Goal: Find specific page/section: Find specific page/section

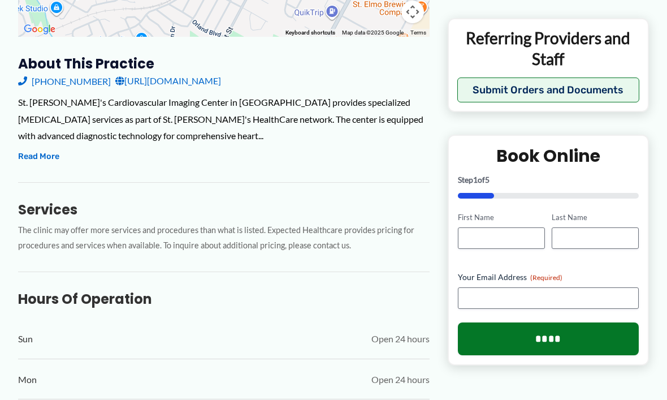
scroll to position [372, 0]
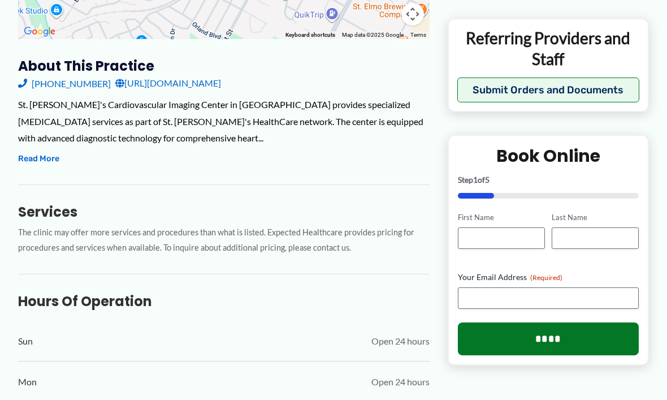
click at [46, 157] on button "Read More" at bounding box center [38, 159] width 41 height 14
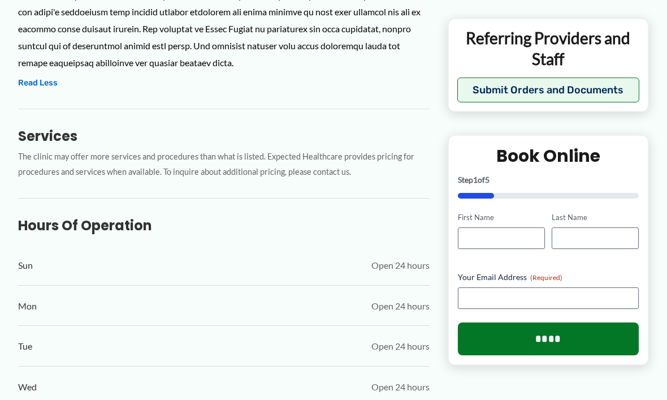
scroll to position [616, 0]
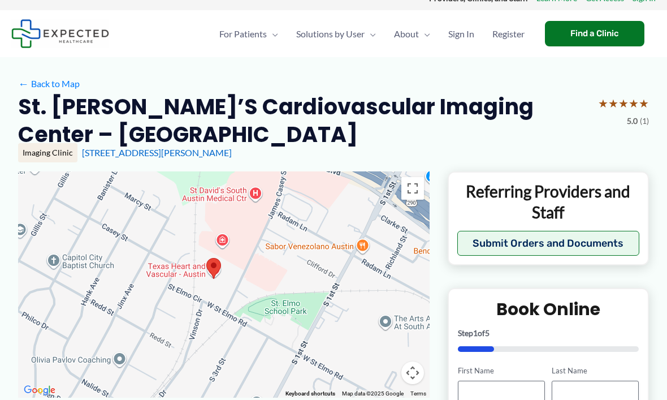
scroll to position [14, 0]
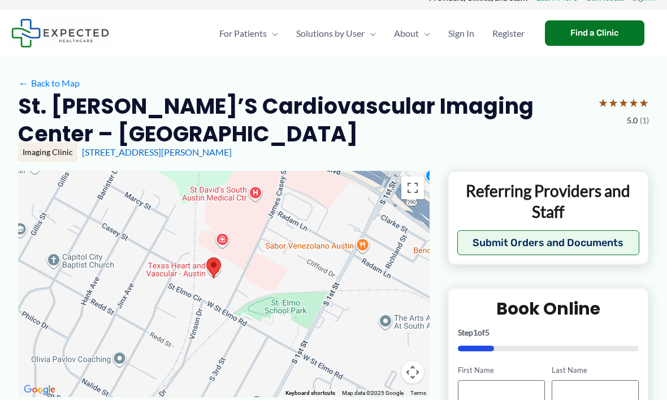
click at [344, 227] on div at bounding box center [224, 284] width 412 height 226
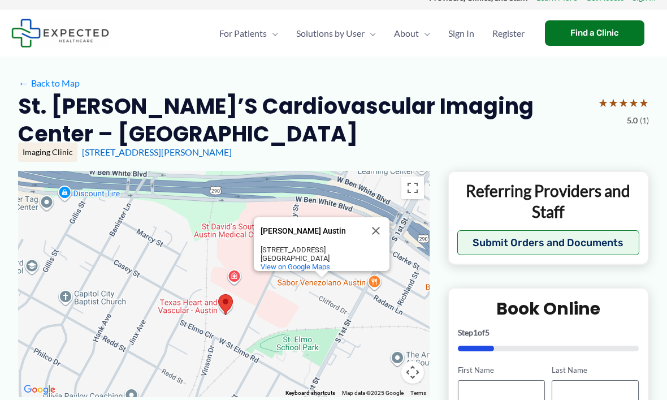
click at [293, 284] on div "[PERSON_NAME] [GEOGRAPHIC_DATA] Sabor Venezolano [GEOGRAPHIC_DATA] [STREET_ADDR…" at bounding box center [224, 284] width 412 height 226
click at [296, 305] on div "[PERSON_NAME] [GEOGRAPHIC_DATA] Sabor Venezolano [GEOGRAPHIC_DATA] [STREET_ADDR…" at bounding box center [224, 284] width 412 height 226
click at [279, 292] on div "[PERSON_NAME] [GEOGRAPHIC_DATA] Sabor Venezolano [GEOGRAPHIC_DATA] [STREET_ADDR…" at bounding box center [224, 284] width 412 height 226
click at [293, 313] on div "[PERSON_NAME] [GEOGRAPHIC_DATA] Sabor Venezolano [GEOGRAPHIC_DATA] [STREET_ADDR…" at bounding box center [224, 284] width 412 height 226
click at [278, 308] on div "[PERSON_NAME] [GEOGRAPHIC_DATA] Sabor Venezolano [GEOGRAPHIC_DATA] [STREET_ADDR…" at bounding box center [224, 284] width 412 height 226
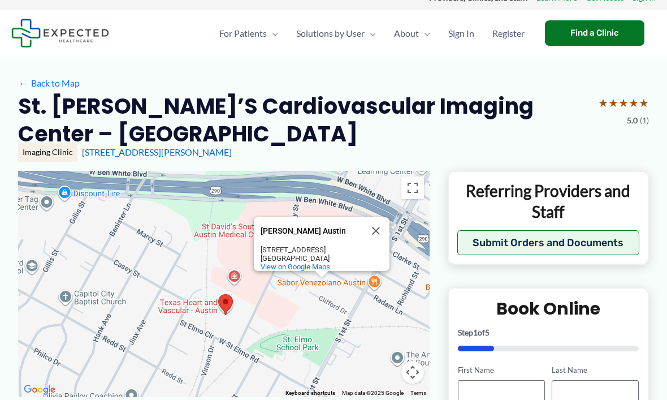
click at [376, 228] on button "Close" at bounding box center [375, 230] width 27 height 27
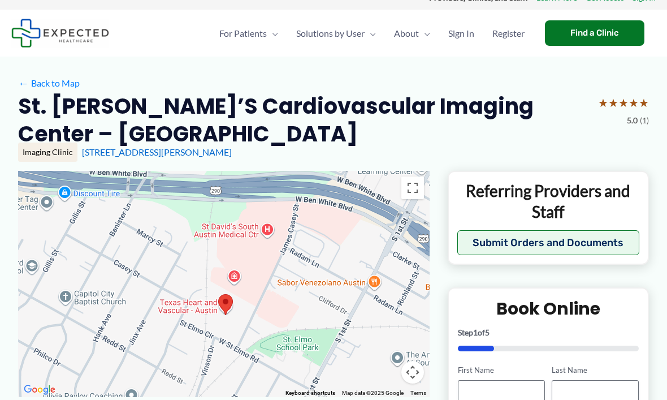
click at [280, 312] on div at bounding box center [224, 284] width 412 height 226
click at [288, 310] on div at bounding box center [224, 284] width 412 height 226
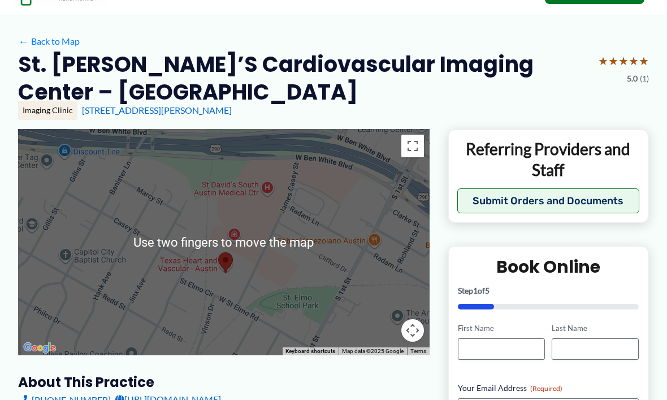
scroll to position [57, 0]
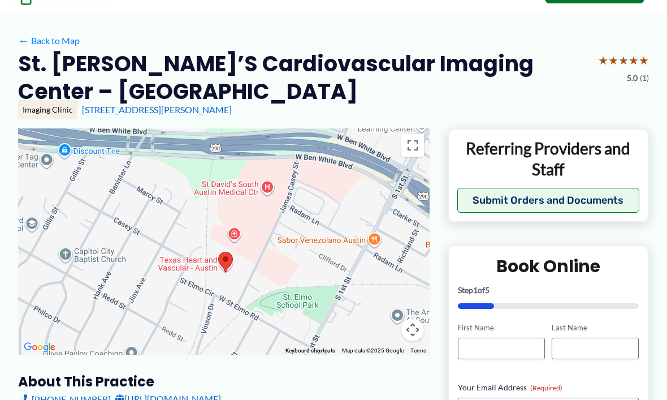
click at [323, 247] on div at bounding box center [224, 241] width 412 height 226
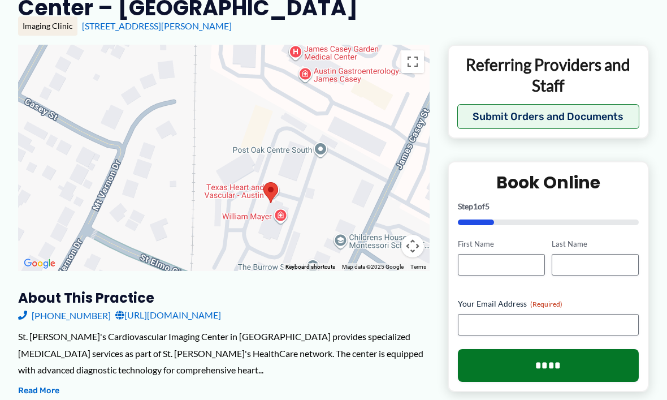
scroll to position [139, 0]
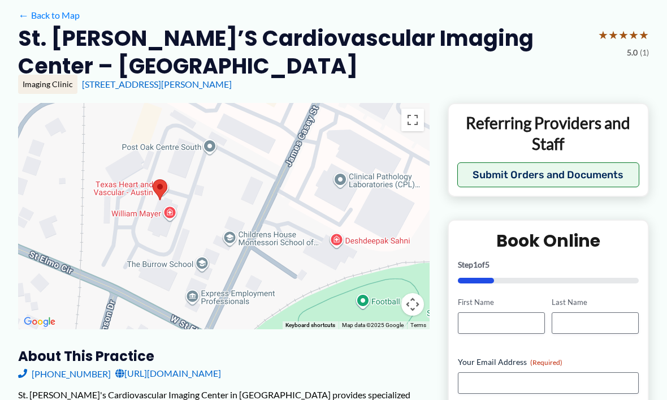
click at [331, 180] on div "[PERSON_NAME] [GEOGRAPHIC_DATA] Sabor Venezolano [GEOGRAPHIC_DATA] [STREET_ADDR…" at bounding box center [224, 216] width 412 height 226
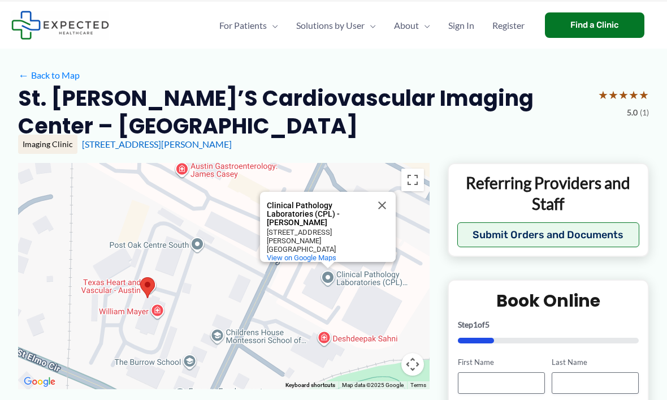
scroll to position [21, 0]
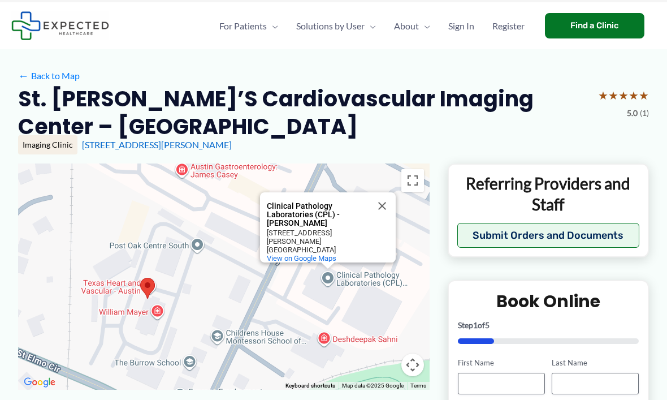
click at [237, 249] on div "Clinical Pathology Laboratories (CPL) - [PERSON_NAME] Clinical Pathology Labora…" at bounding box center [224, 276] width 412 height 226
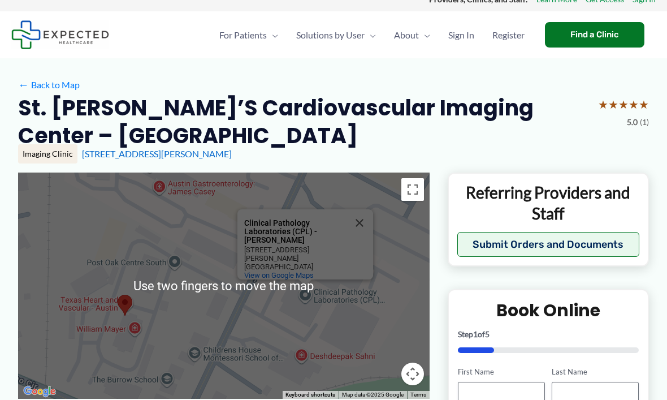
scroll to position [13, 0]
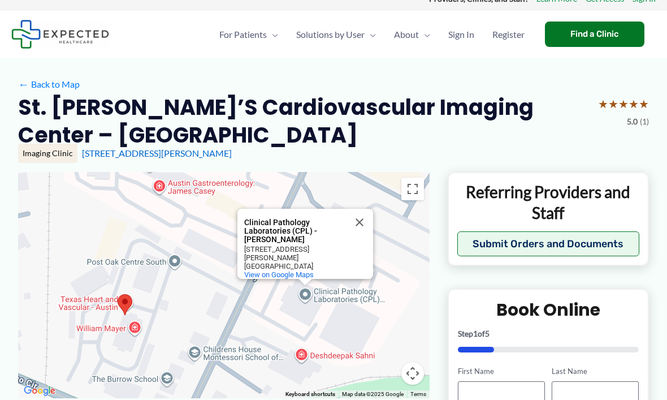
click at [358, 230] on button "Close" at bounding box center [359, 222] width 27 height 27
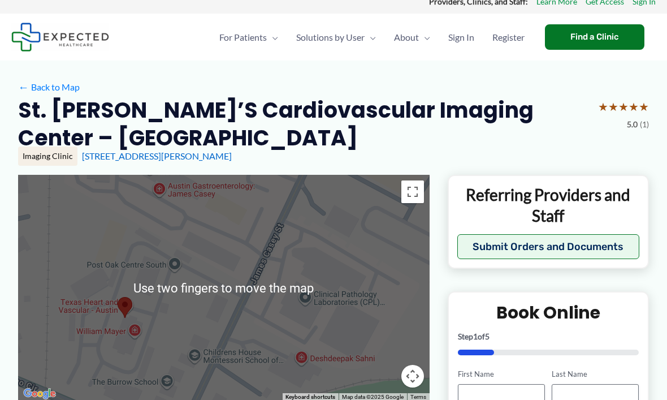
scroll to position [0, 0]
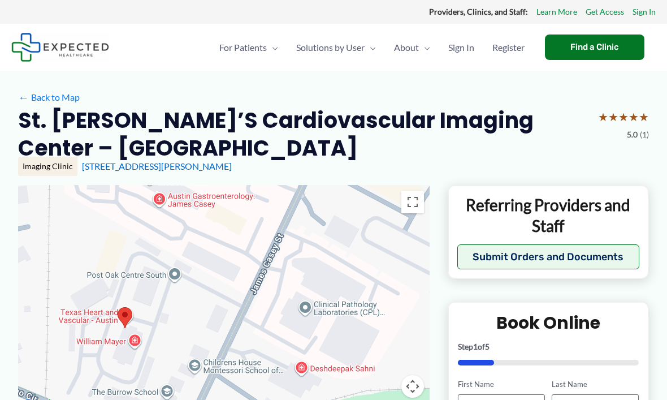
click at [331, 227] on div at bounding box center [224, 298] width 412 height 226
click at [348, 237] on div at bounding box center [224, 298] width 412 height 226
click at [377, 239] on div at bounding box center [224, 298] width 412 height 226
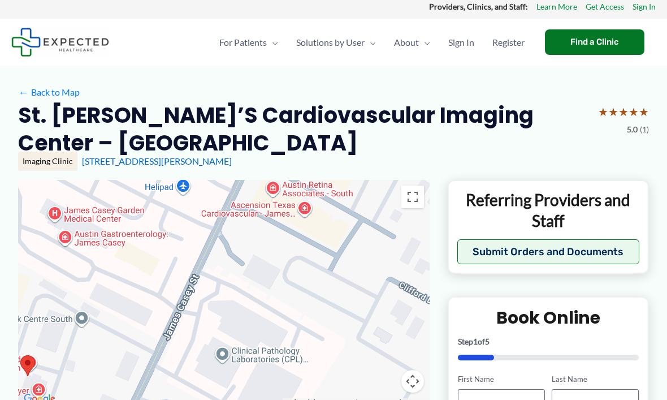
scroll to position [6, 0]
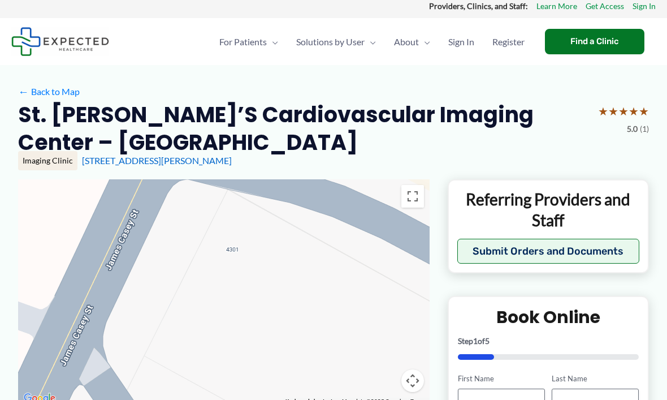
click at [237, 254] on div at bounding box center [224, 292] width 412 height 226
click at [236, 250] on div at bounding box center [224, 292] width 412 height 226
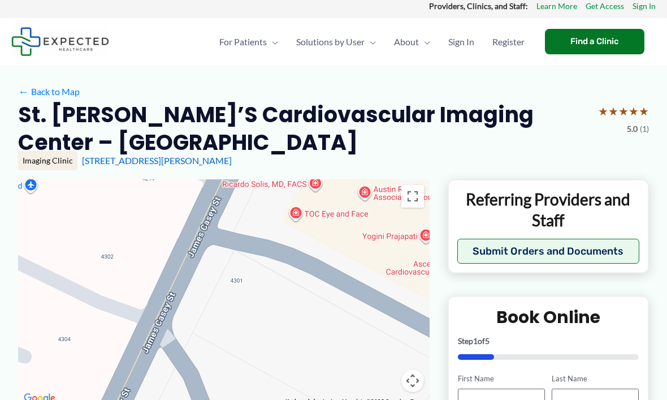
scroll to position [5, 0]
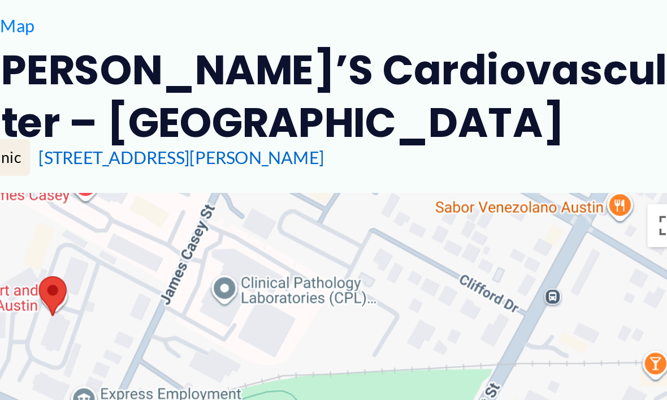
scroll to position [84, 0]
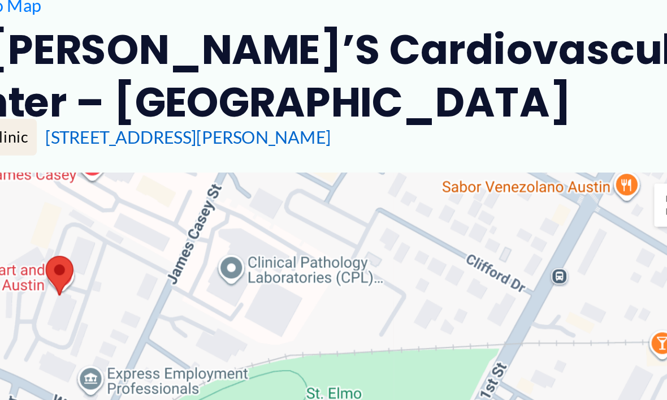
click at [196, 123] on div at bounding box center [224, 214] width 412 height 226
click at [183, 115] on div at bounding box center [224, 214] width 412 height 226
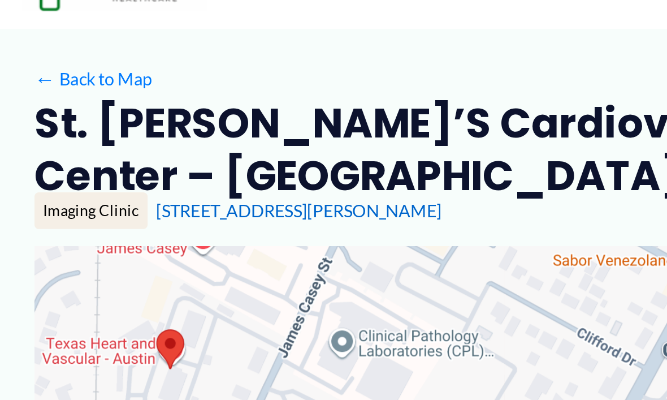
scroll to position [55, 0]
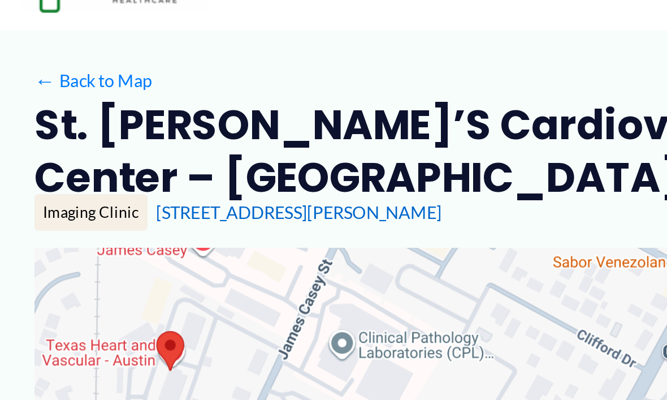
click at [72, 48] on link "← Back to Map" at bounding box center [49, 42] width 62 height 17
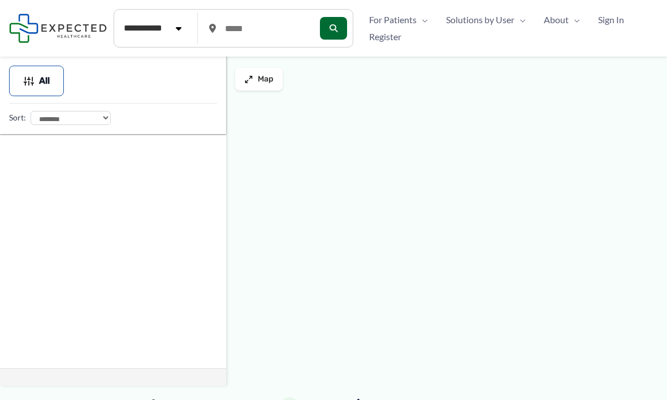
type input "*****"
